Goal: Find specific page/section: Find specific page/section

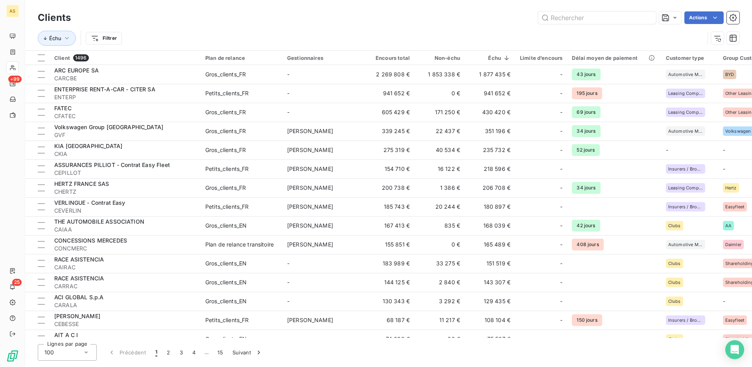
click at [569, 17] on input "text" at bounding box center [597, 17] width 118 height 13
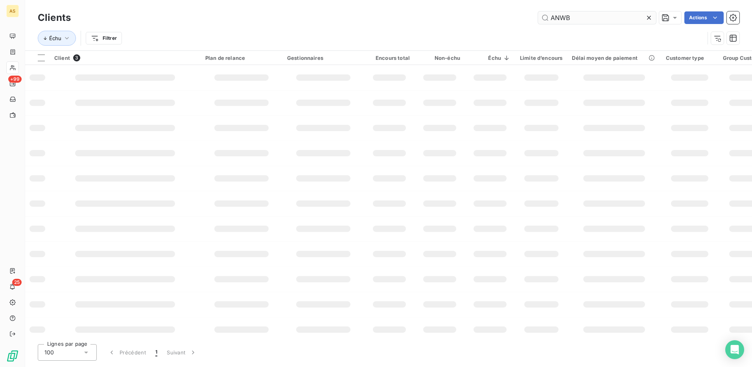
type input "ANWB"
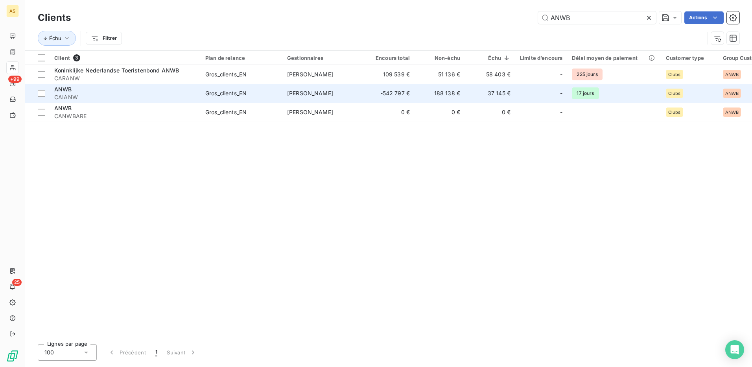
click at [318, 98] on td "[PERSON_NAME]" at bounding box center [324, 93] width 82 height 19
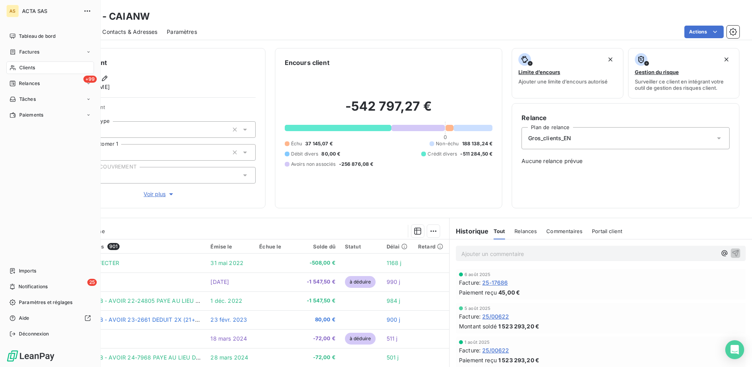
click at [31, 68] on span "Clients" at bounding box center [27, 67] width 16 height 7
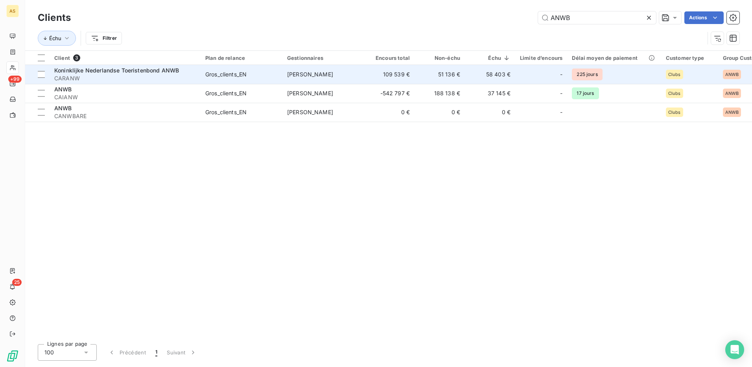
click at [416, 76] on td "51 136 €" at bounding box center [440, 74] width 50 height 19
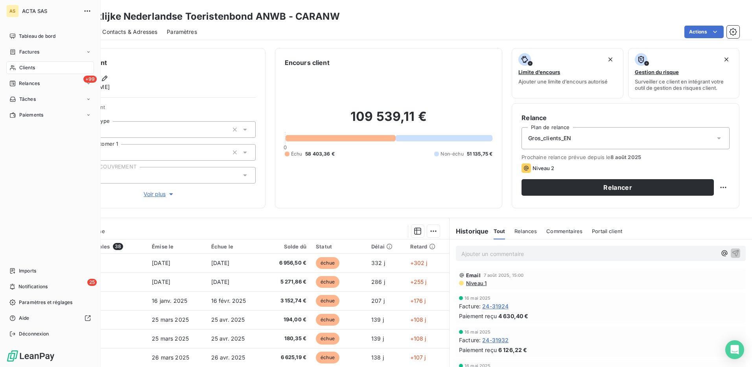
click at [30, 69] on span "Clients" at bounding box center [27, 67] width 16 height 7
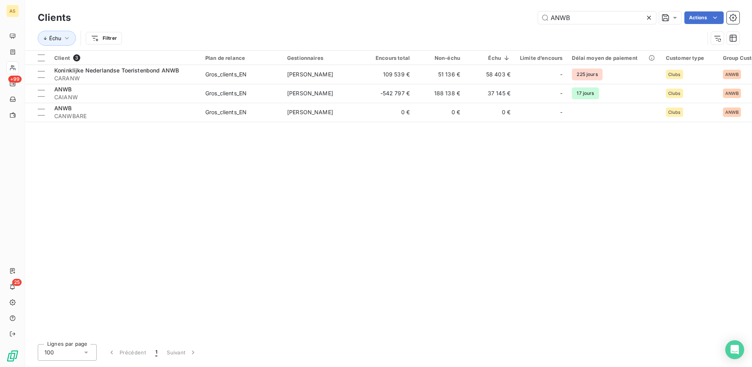
drag, startPoint x: 572, startPoint y: 18, endPoint x: 537, endPoint y: 20, distance: 35.5
click at [537, 20] on div "ANWB Actions" at bounding box center [410, 17] width 660 height 13
